Goal: Communication & Community: Answer question/provide support

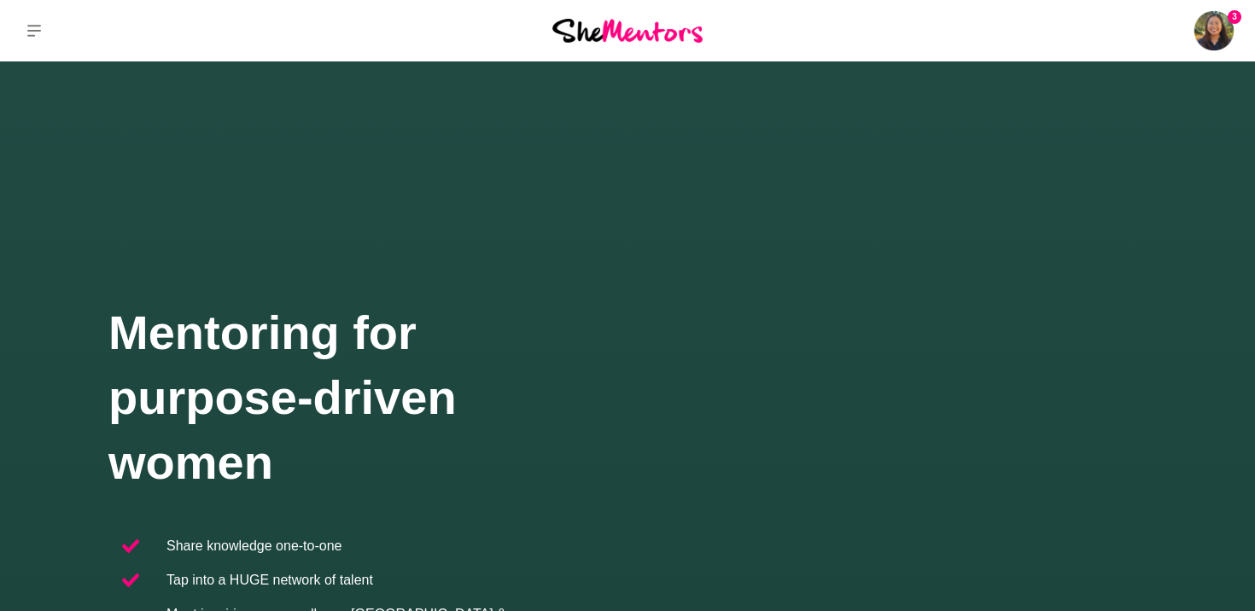
click at [1216, 24] on img at bounding box center [1213, 30] width 41 height 41
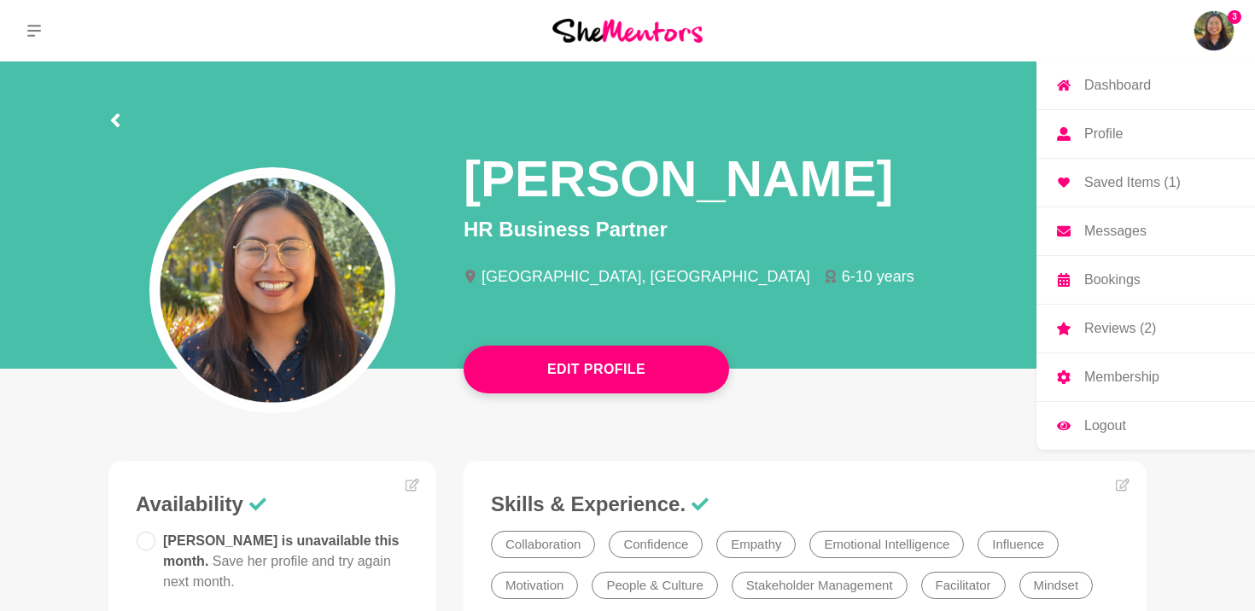
click at [1104, 238] on p "Messages" at bounding box center [1115, 231] width 62 height 14
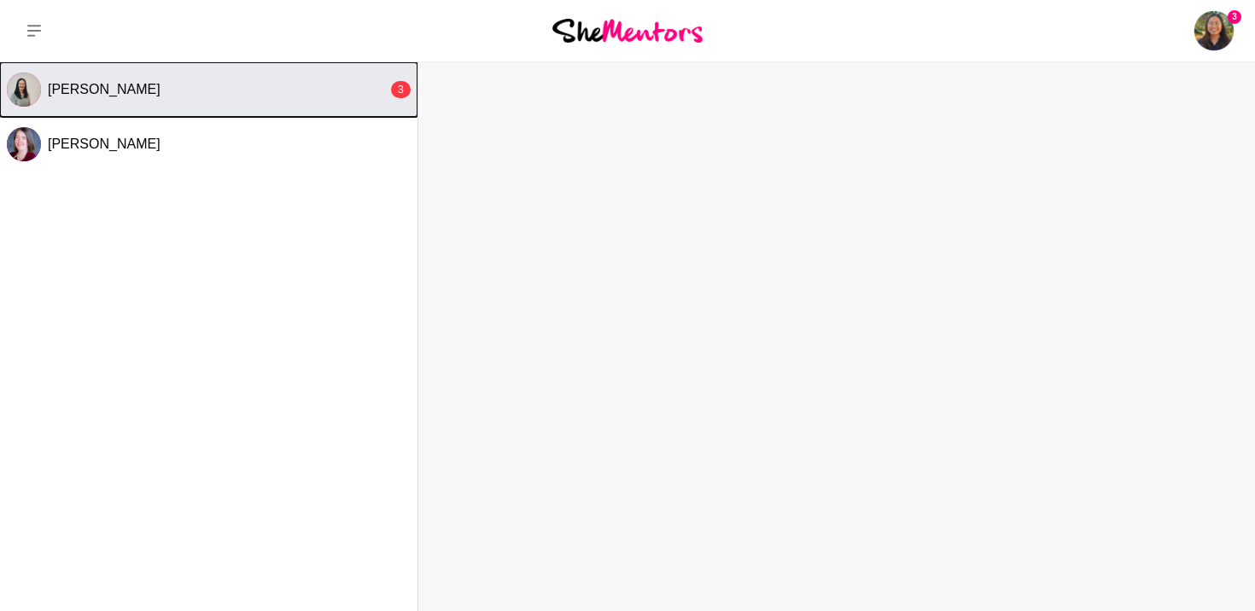
click at [306, 104] on button "[PERSON_NAME] 3" at bounding box center [208, 89] width 417 height 55
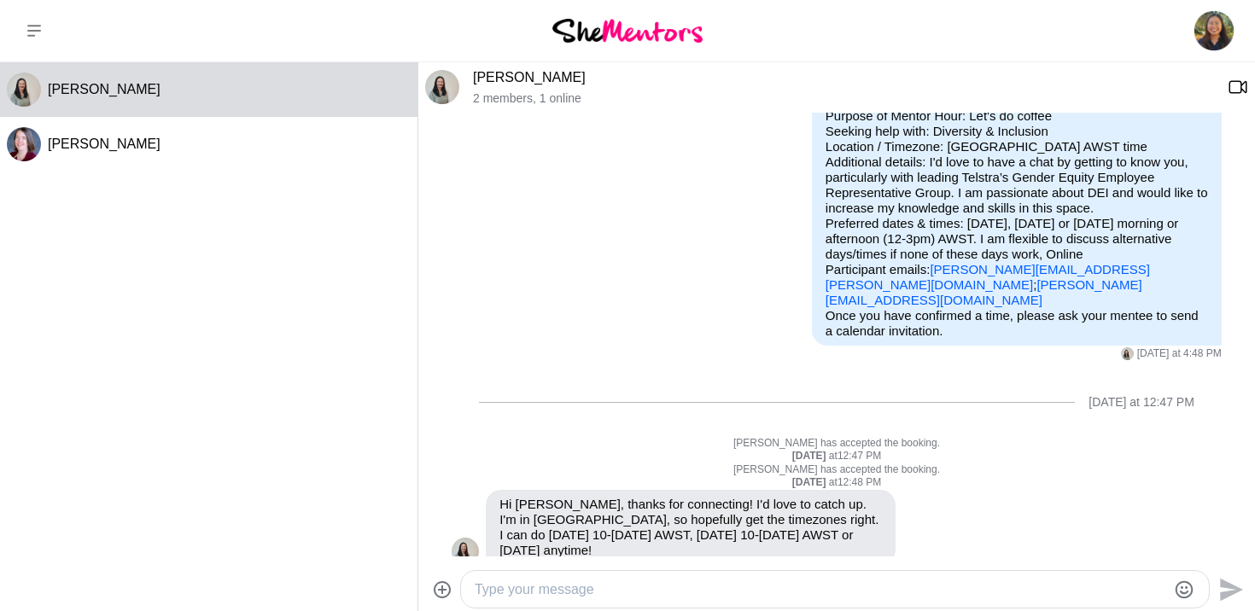
scroll to position [150, 0]
click at [606, 580] on textarea "Type your message" at bounding box center [820, 590] width 691 height 20
click at [904, 491] on button "Open Reaction Selector" at bounding box center [913, 502] width 22 height 22
click at [584, 457] on div "Select Reaction: Heart" at bounding box center [584, 464] width 15 height 15
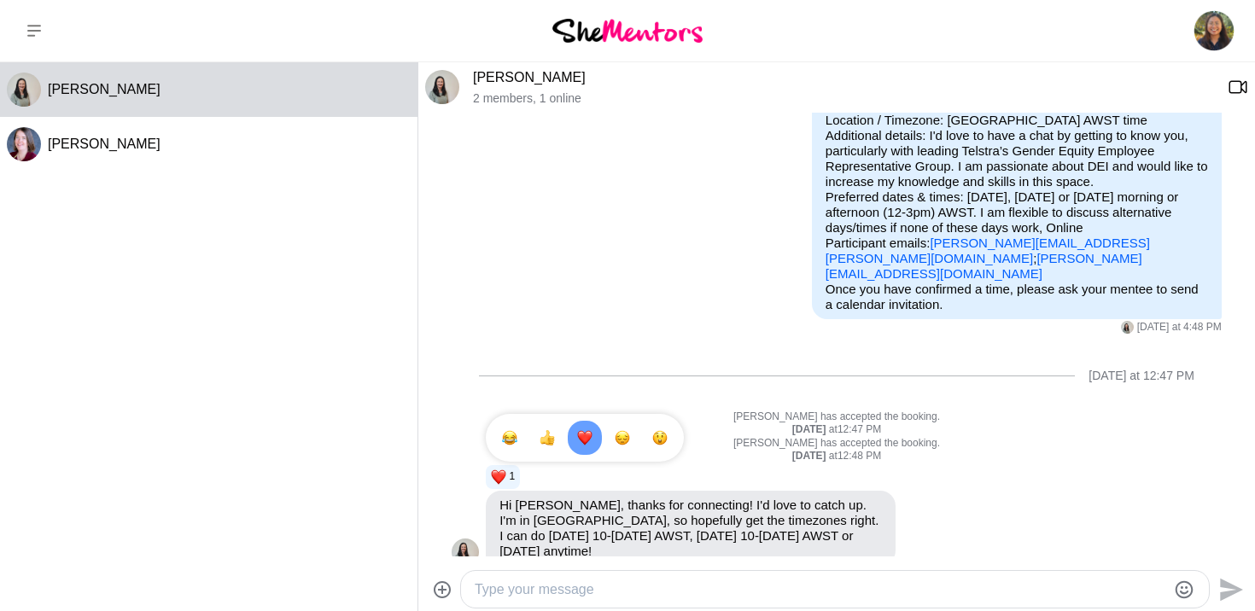
click at [638, 569] on div "Send" at bounding box center [836, 589] width 836 height 45
click at [603, 586] on textarea "Type your message" at bounding box center [820, 590] width 691 height 20
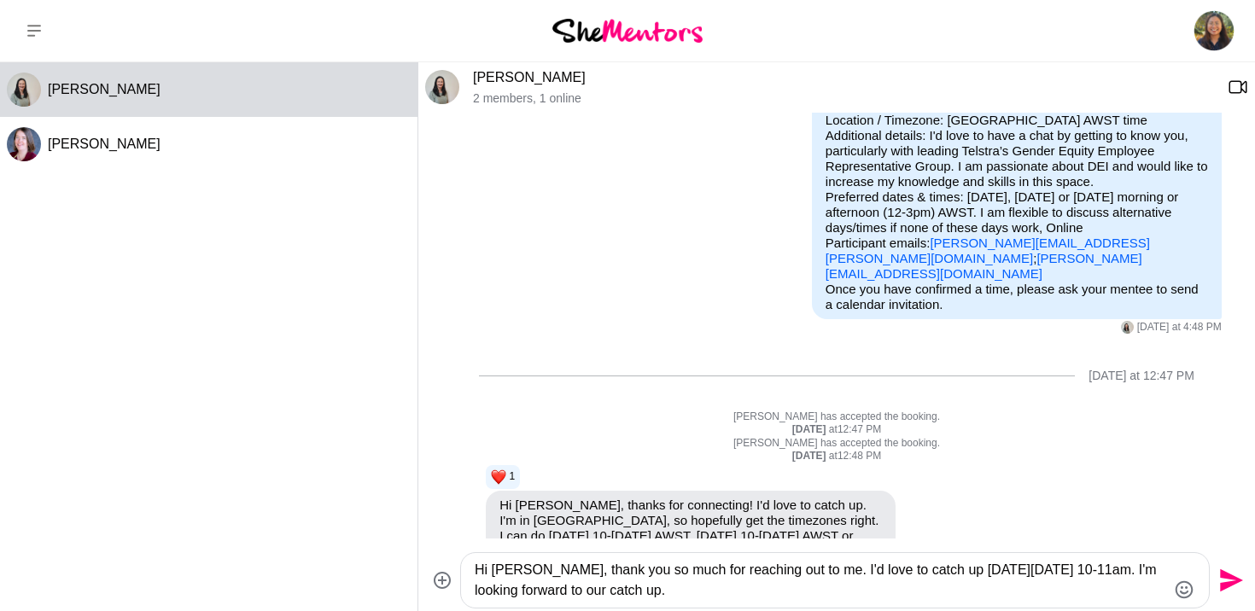
type textarea "Hi [PERSON_NAME], thank you so much for reaching out to me. I'd love to catch u…"
click at [1227, 580] on icon "Send" at bounding box center [1228, 580] width 27 height 27
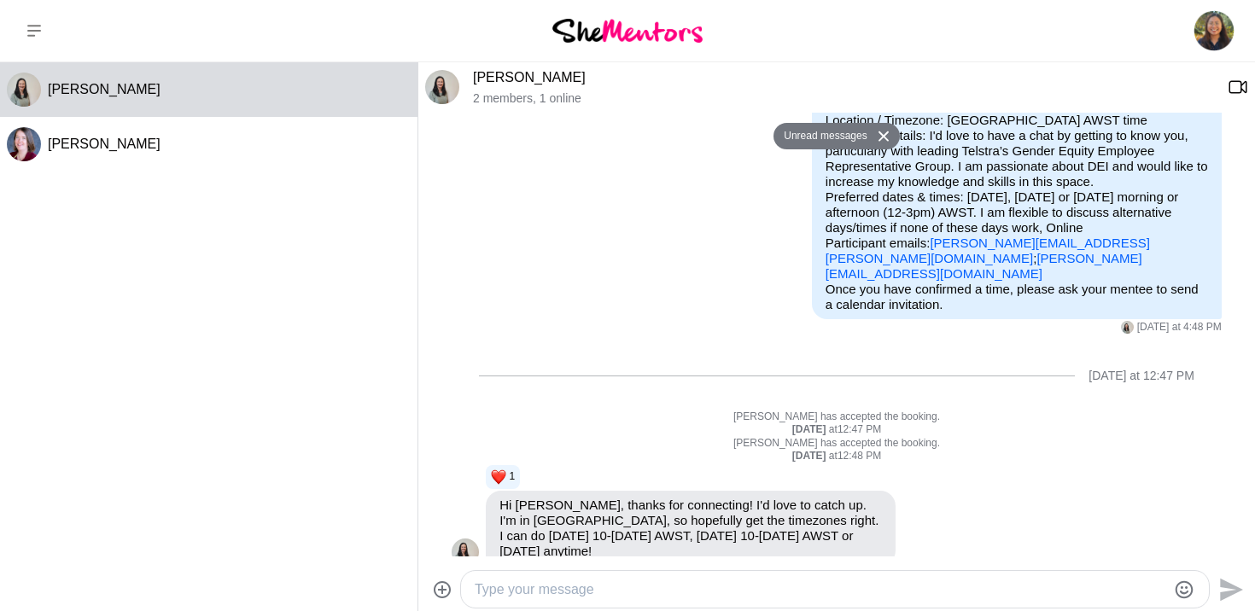
scroll to position [328, 0]
